Goal: Entertainment & Leisure: Consume media (video, audio)

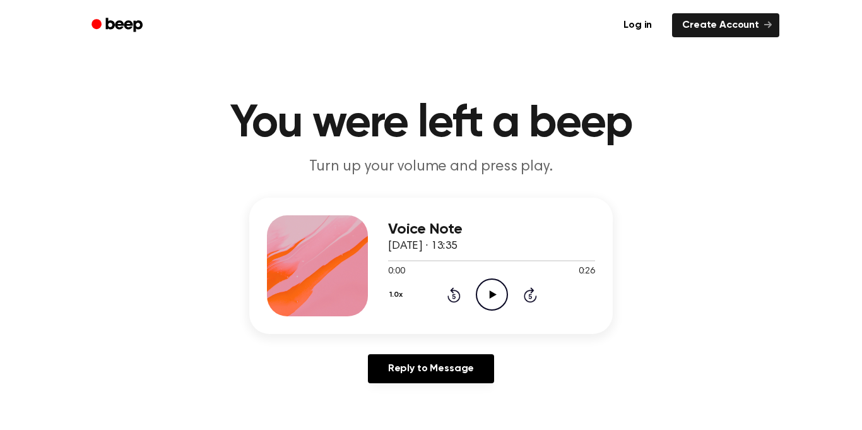
click at [491, 288] on icon "Play Audio" at bounding box center [492, 294] width 32 height 32
click at [489, 296] on icon "Play Audio" at bounding box center [492, 294] width 32 height 32
click at [489, 296] on icon at bounding box center [492, 294] width 6 height 8
click at [452, 295] on icon at bounding box center [453, 295] width 3 height 5
click at [399, 295] on button "1.0x" at bounding box center [397, 294] width 19 height 21
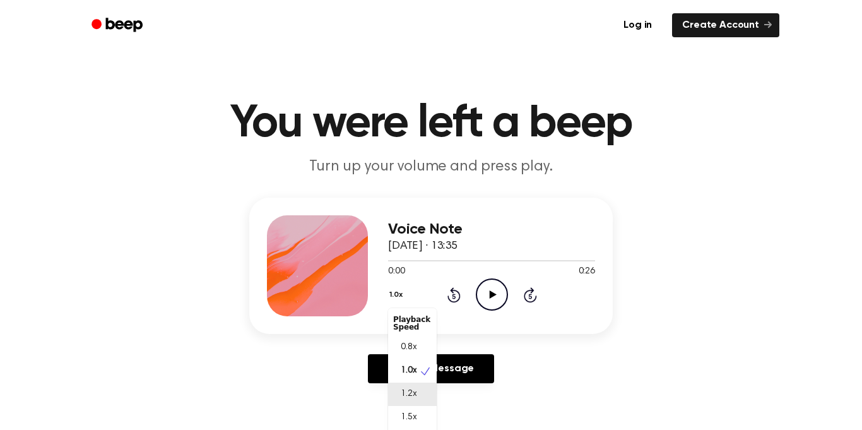
click at [421, 391] on div "1.2x" at bounding box center [412, 393] width 49 height 23
click at [492, 293] on icon at bounding box center [492, 294] width 7 height 8
click at [398, 293] on button "1.2x" at bounding box center [397, 294] width 18 height 21
click at [406, 415] on span "1.5x" at bounding box center [409, 417] width 16 height 13
click at [397, 294] on button "1.5x" at bounding box center [397, 294] width 18 height 21
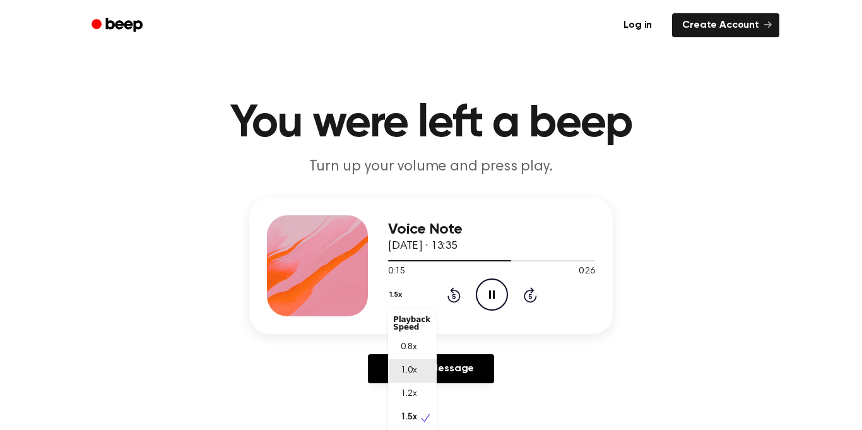
click at [409, 370] on span "1.0x" at bounding box center [409, 370] width 16 height 13
click at [489, 300] on icon "Pause Audio" at bounding box center [492, 294] width 32 height 32
click at [457, 292] on icon at bounding box center [453, 294] width 13 height 15
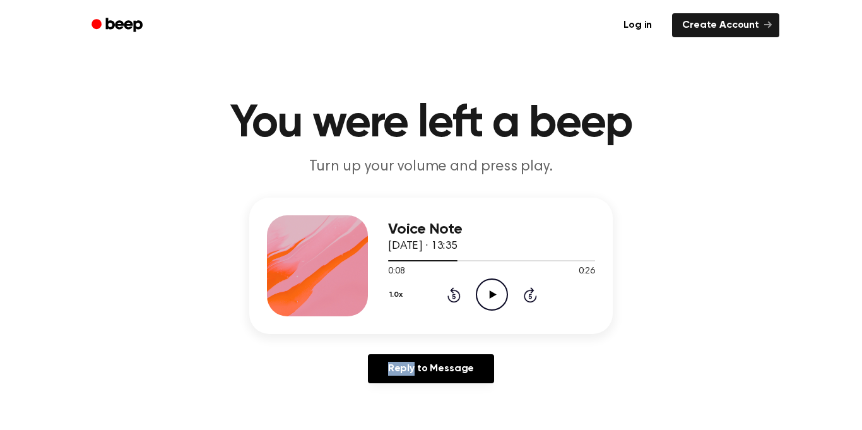
click at [457, 292] on icon at bounding box center [453, 294] width 13 height 15
